Goal: Obtain resource: Download file/media

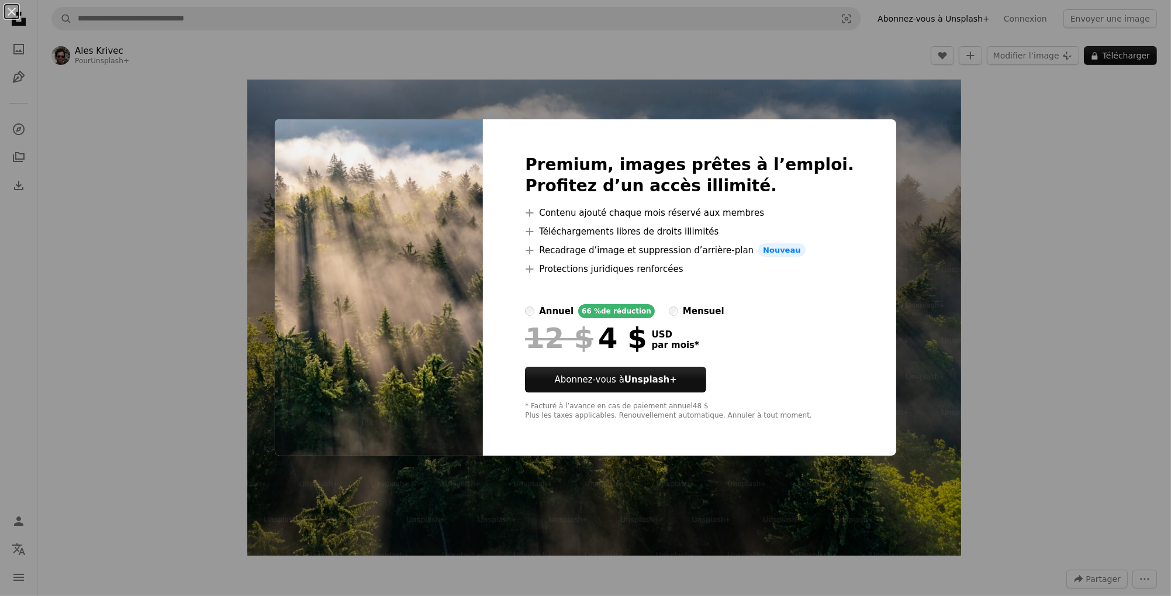
click at [850, 133] on div "Premium, images prêtes à l’emploi. Profitez d’un accès illimité. A plus sign Co…" at bounding box center [689, 287] width 413 height 337
click at [1013, 331] on div "An X shape Premium, images prêtes à l’emploi. Profitez d’un accès illimité. A p…" at bounding box center [585, 298] width 1171 height 596
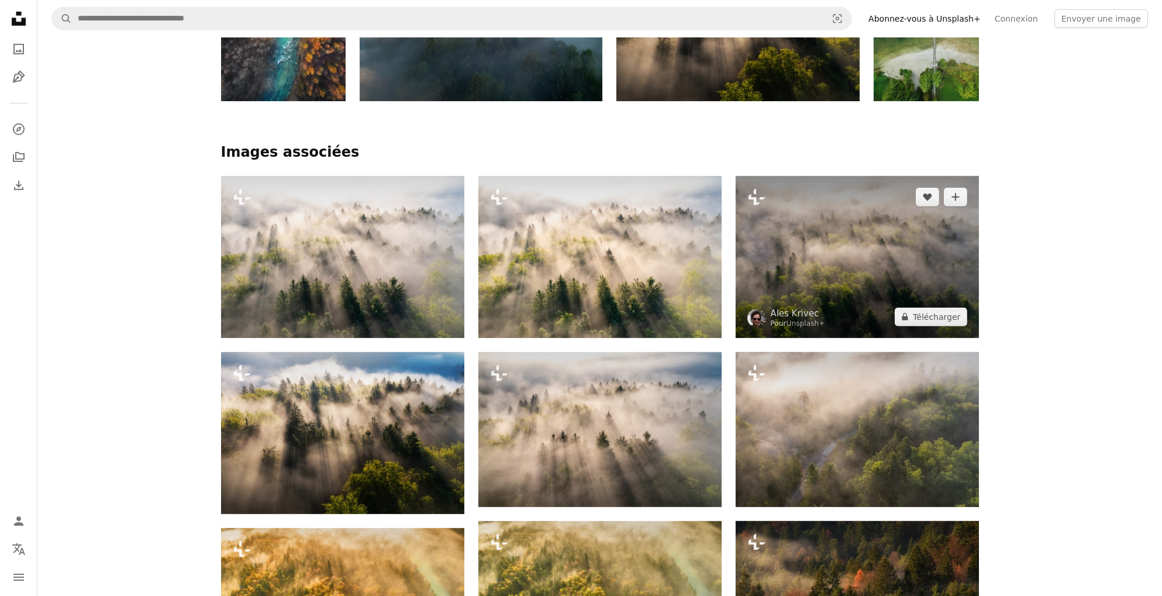
scroll to position [877, 0]
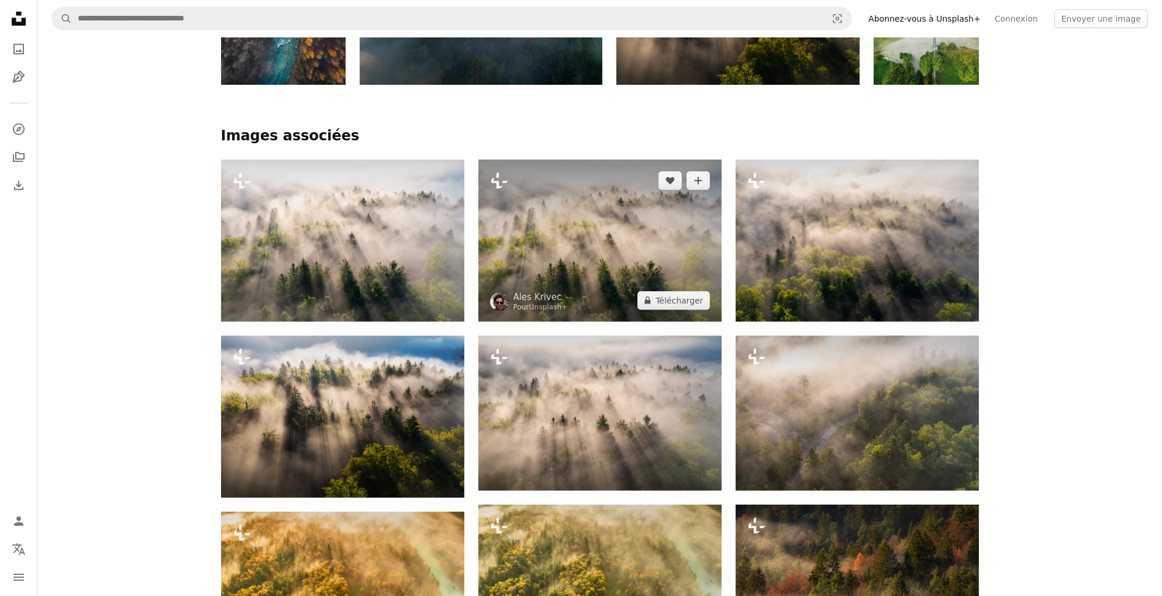
click at [602, 276] on img at bounding box center [599, 241] width 243 height 162
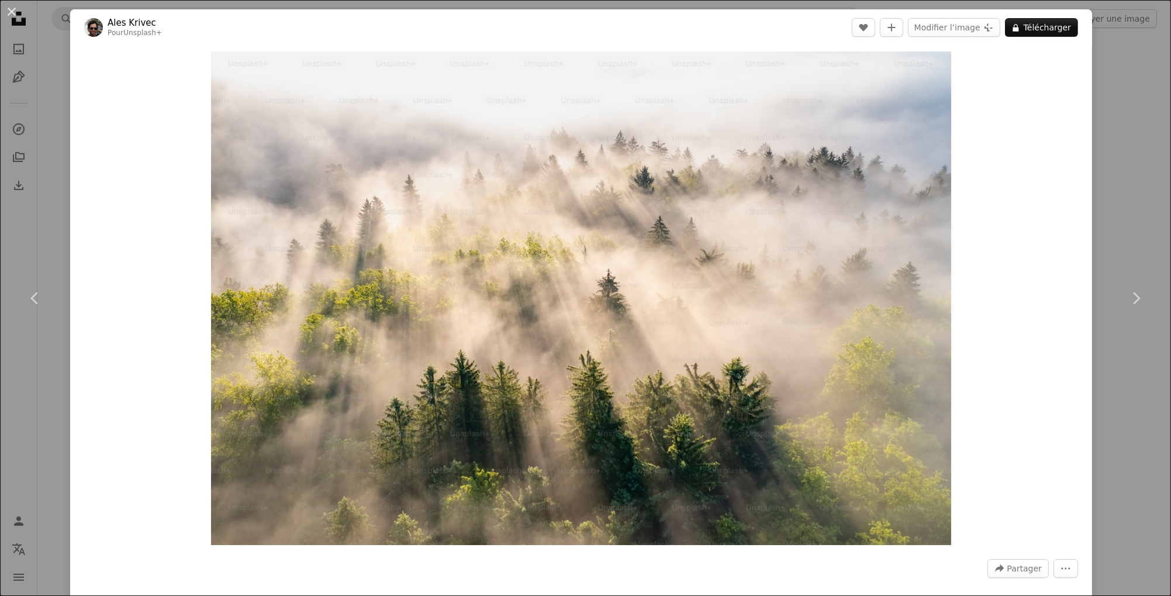
click at [1132, 169] on div "An X shape Chevron left Chevron right [PERSON_NAME] Pour Unsplash+ A heart A pl…" at bounding box center [585, 298] width 1171 height 596
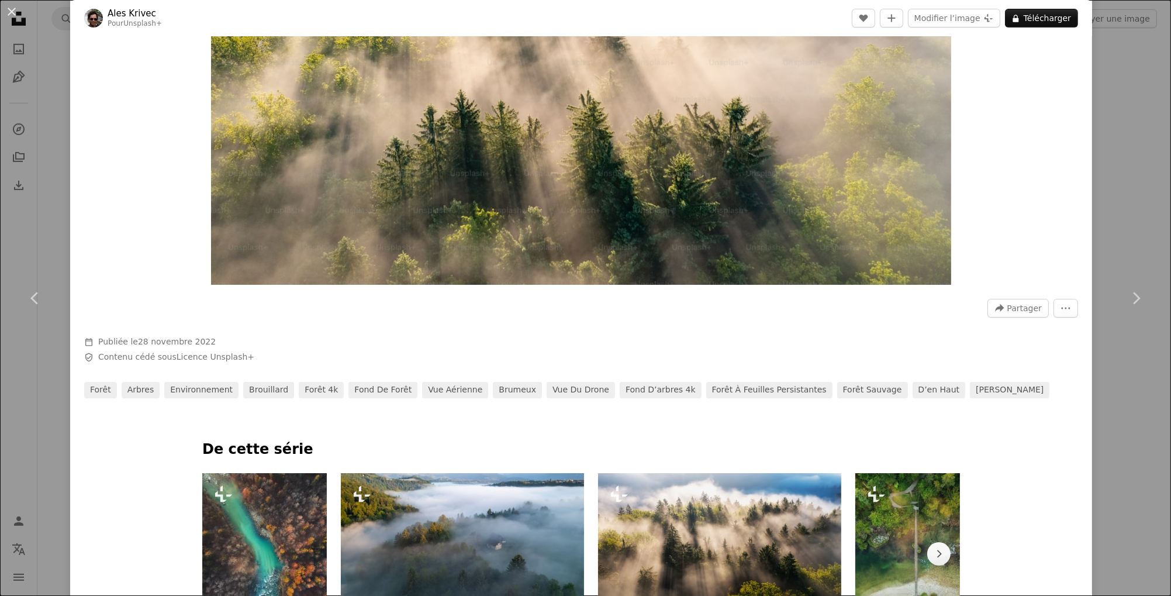
scroll to position [234, 0]
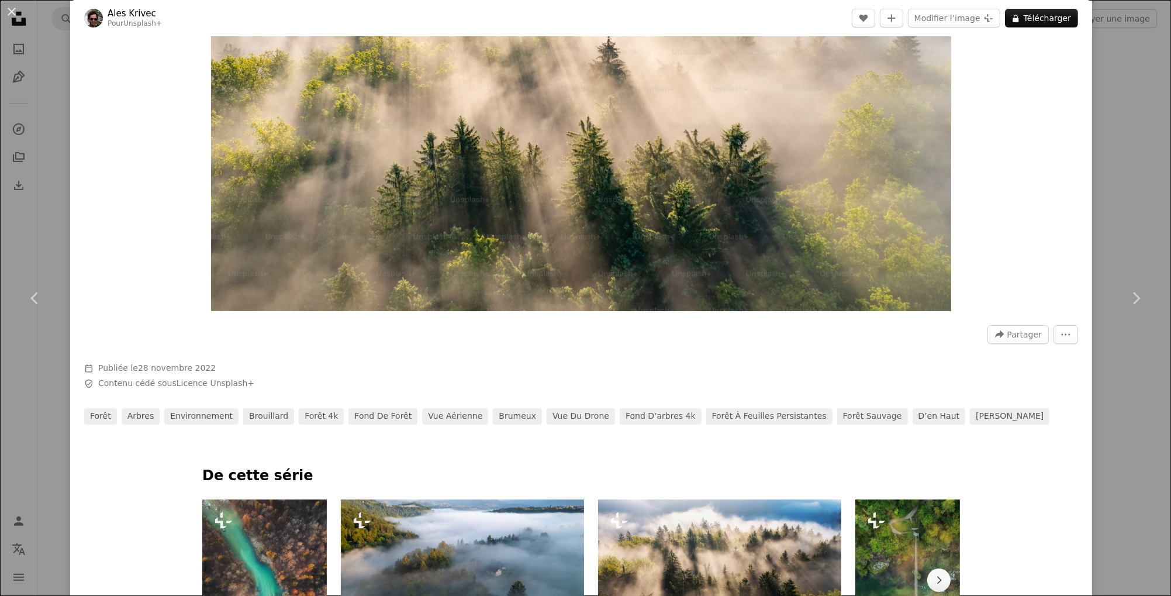
click at [1090, 126] on div "An X shape Chevron left Chevron right [PERSON_NAME] Pour Unsplash+ A heart A pl…" at bounding box center [585, 298] width 1171 height 596
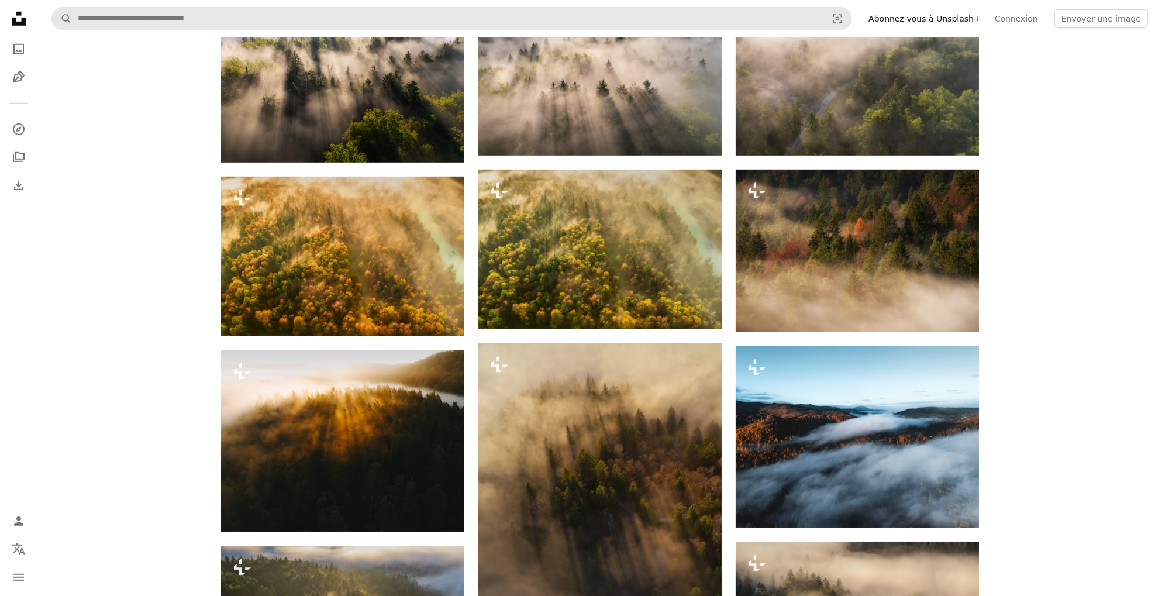
scroll to position [935, 0]
